Goal: Find specific page/section: Find specific page/section

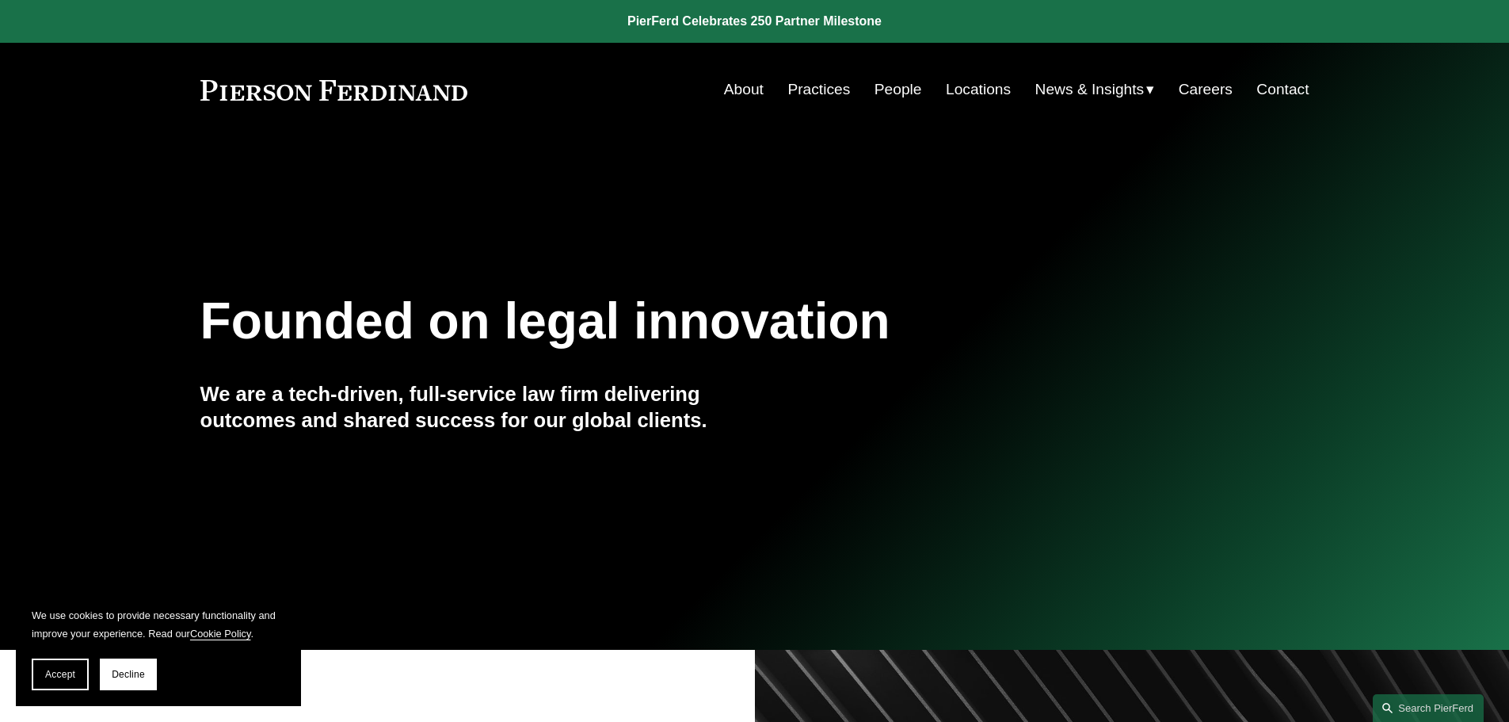
click at [896, 86] on link "People" at bounding box center [898, 89] width 48 height 30
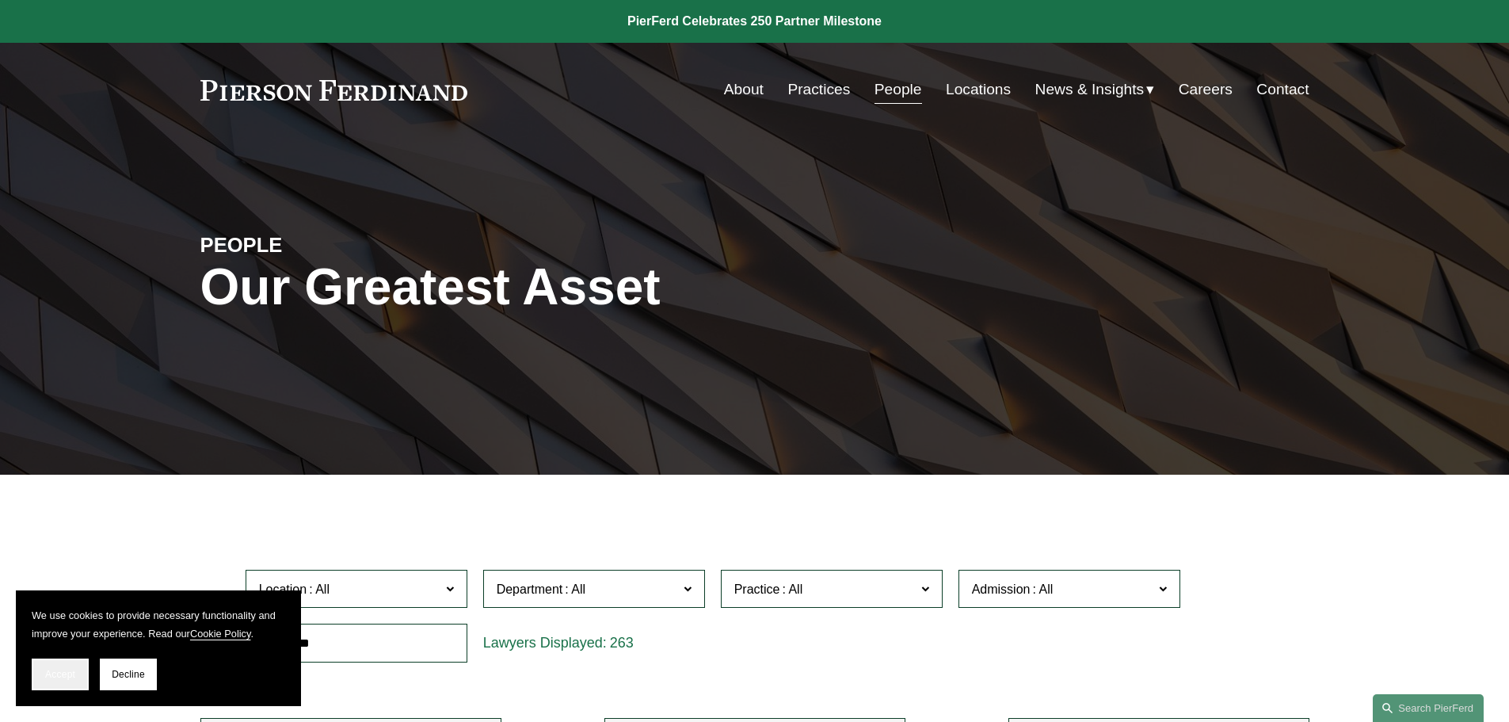
click at [58, 667] on button "Accept" at bounding box center [60, 674] width 57 height 32
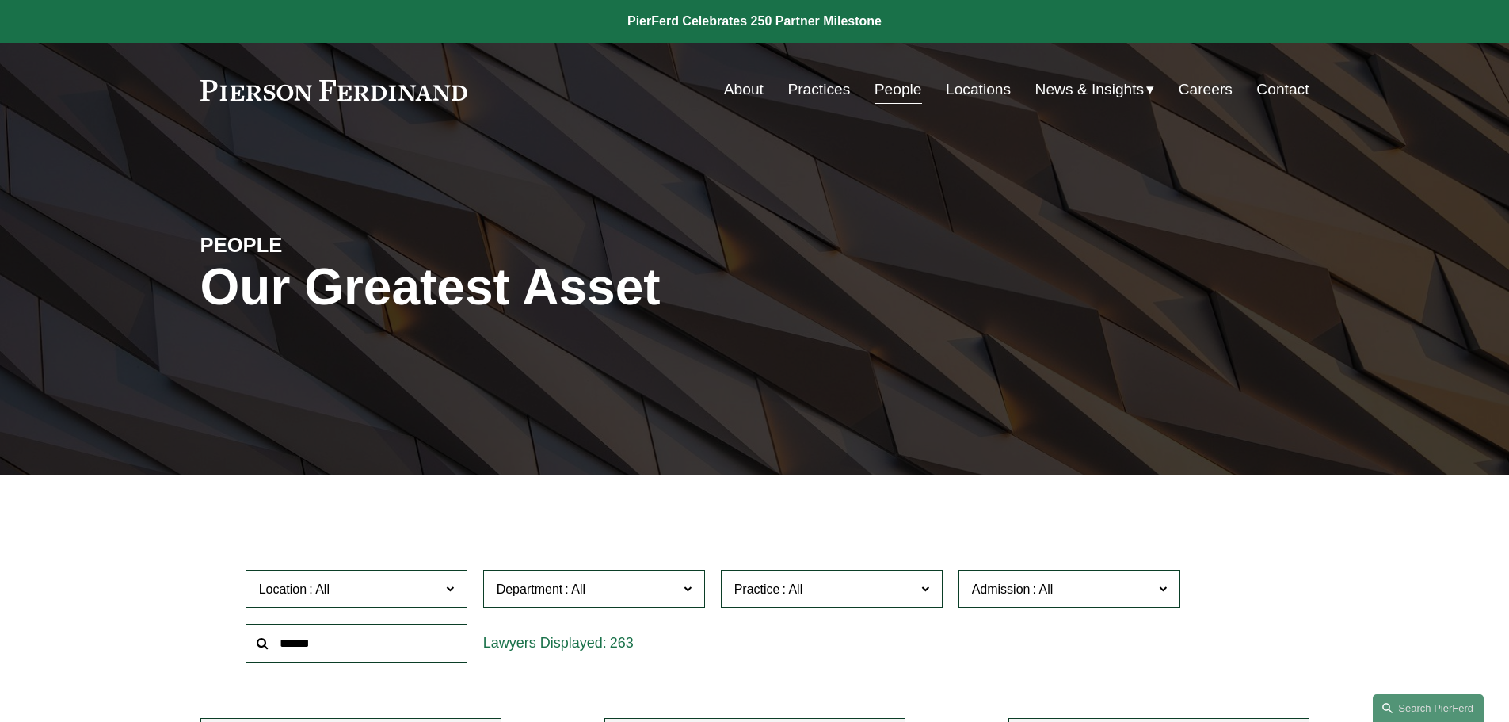
click at [292, 645] on input "text" at bounding box center [357, 642] width 222 height 39
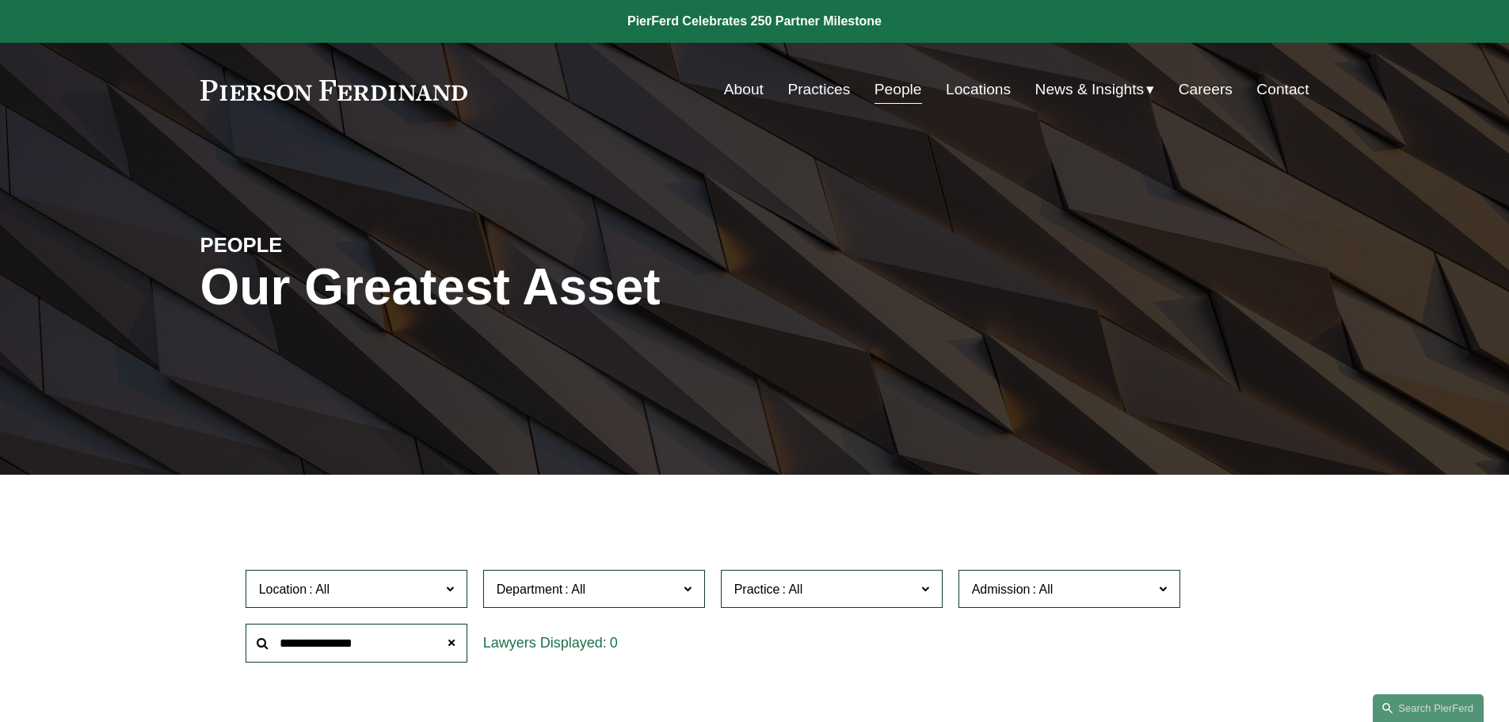
type input "**********"
